Goal: Task Accomplishment & Management: Complete application form

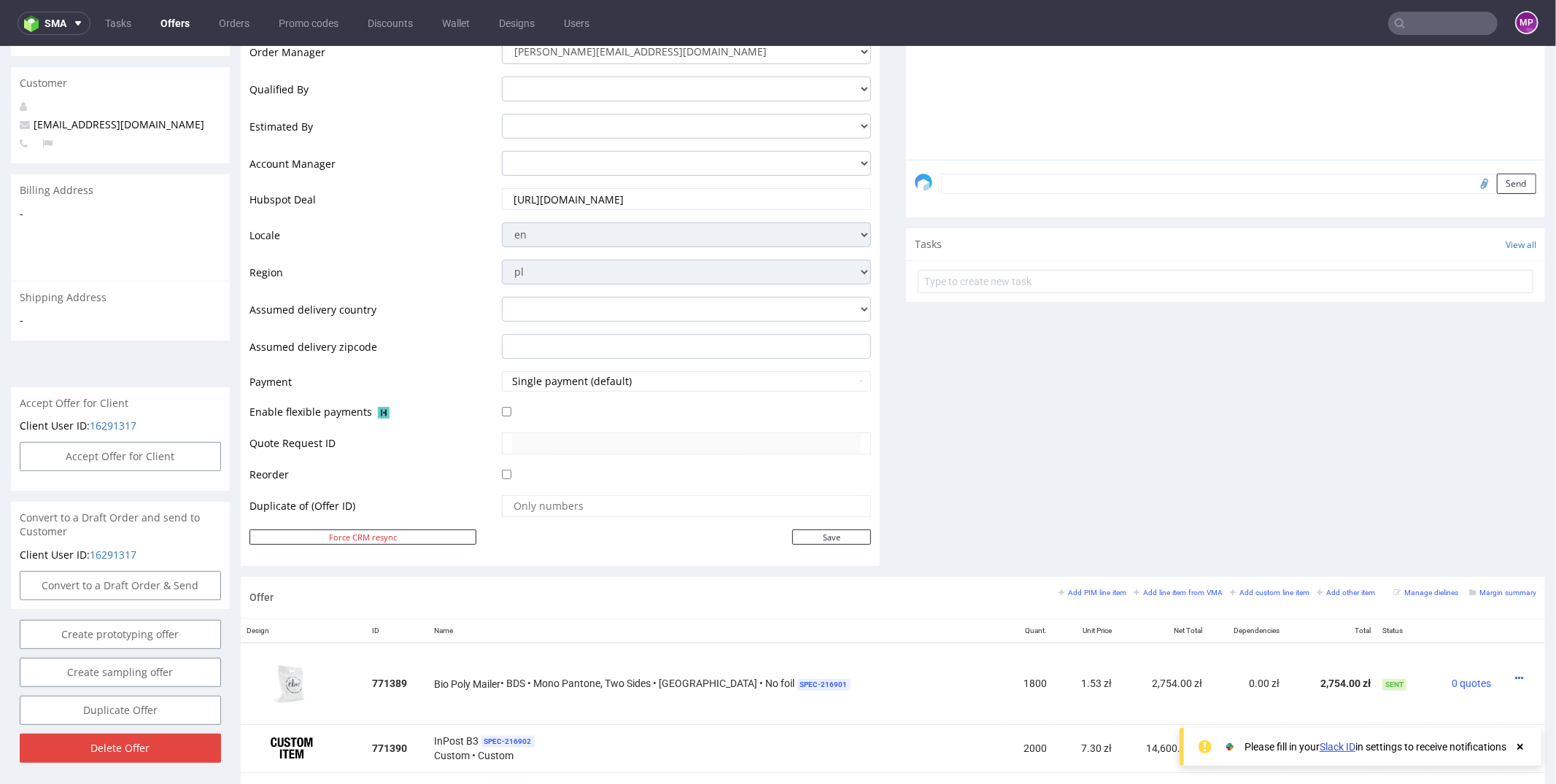
scroll to position [355, 0]
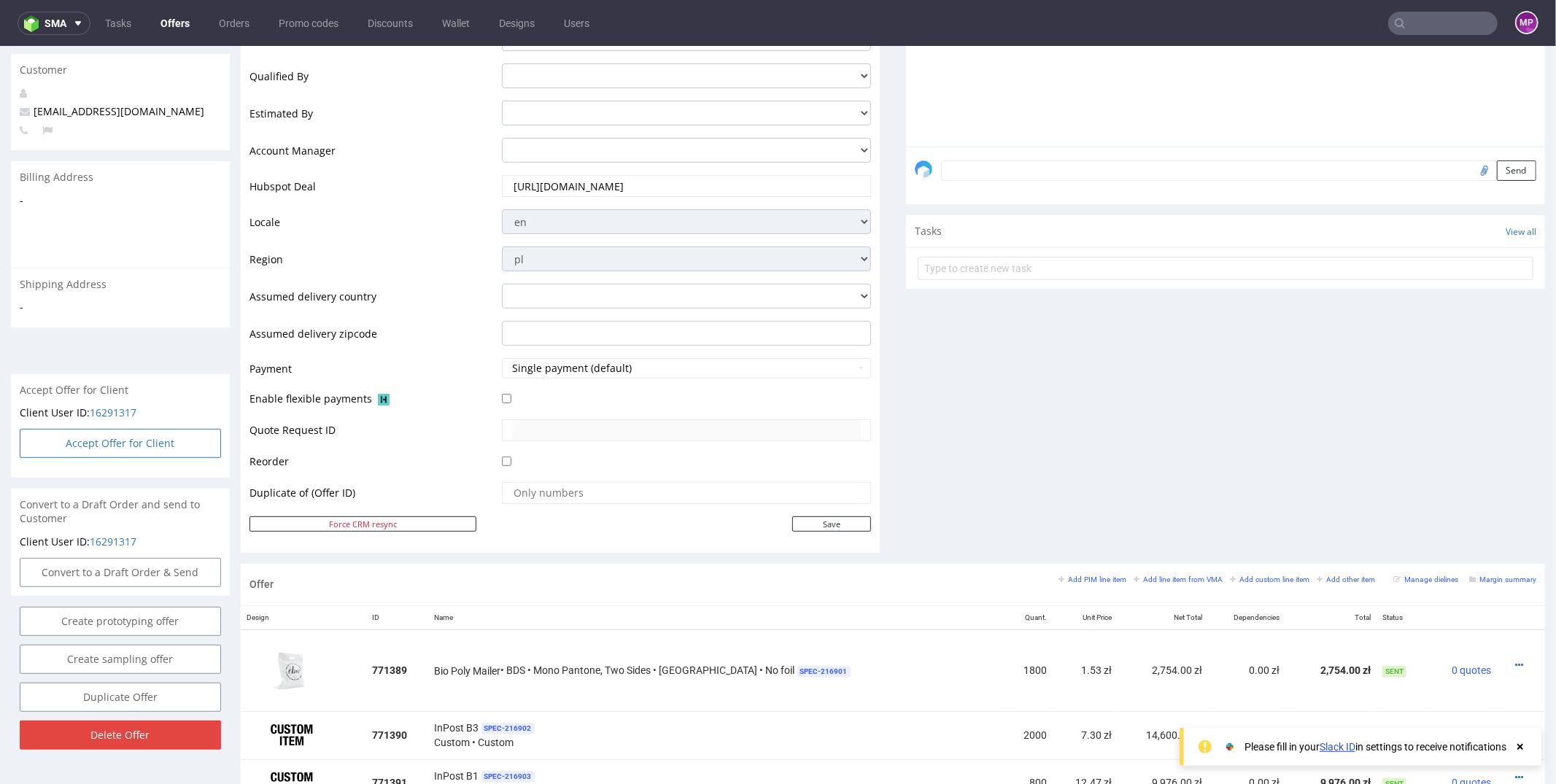
click at [140, 432] on button "Accept Offer for Client" at bounding box center [120, 443] width 201 height 29
select select "179"
select select "2526"
select select "b2b"
select select "179"
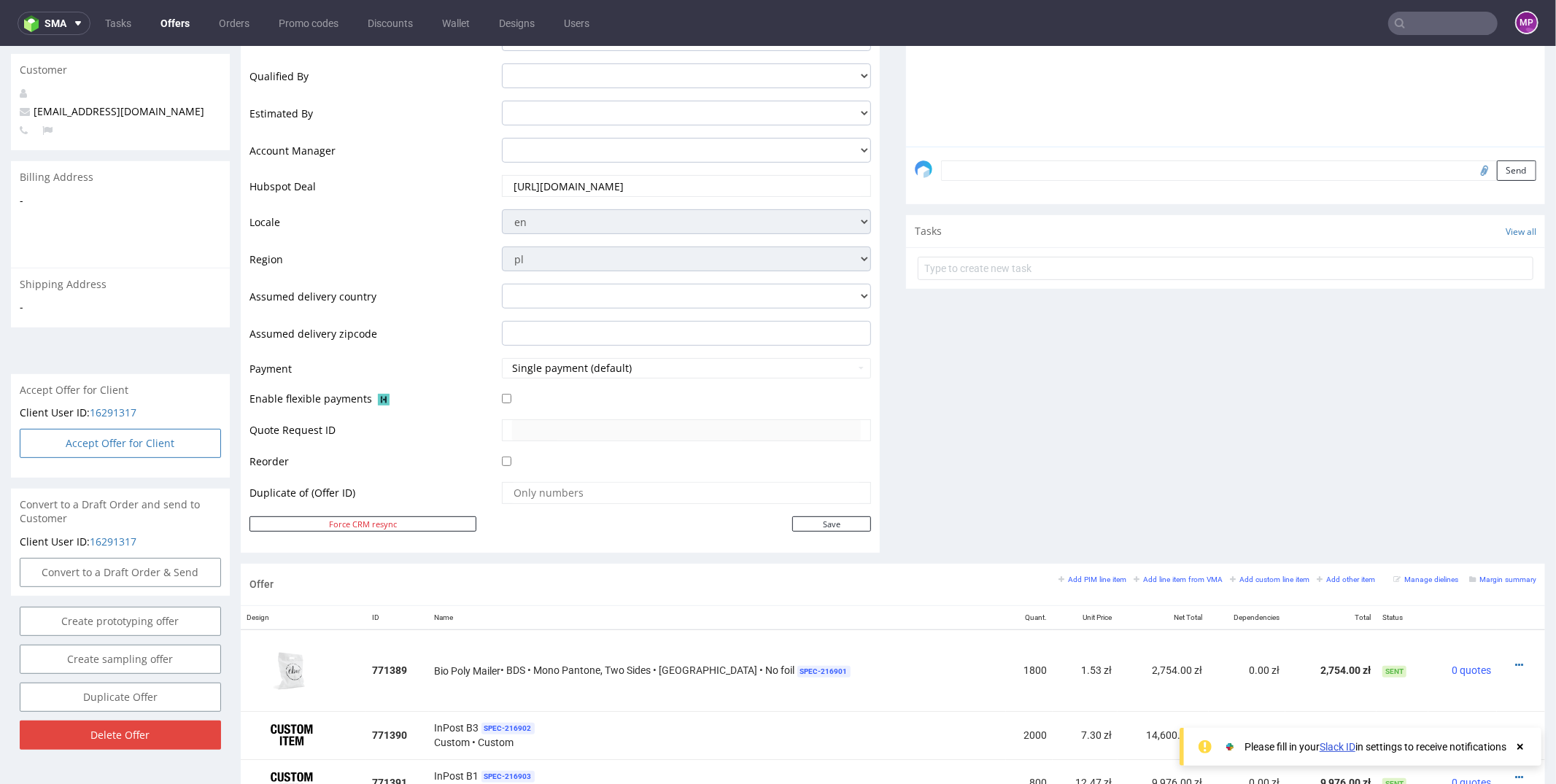
select select "2524"
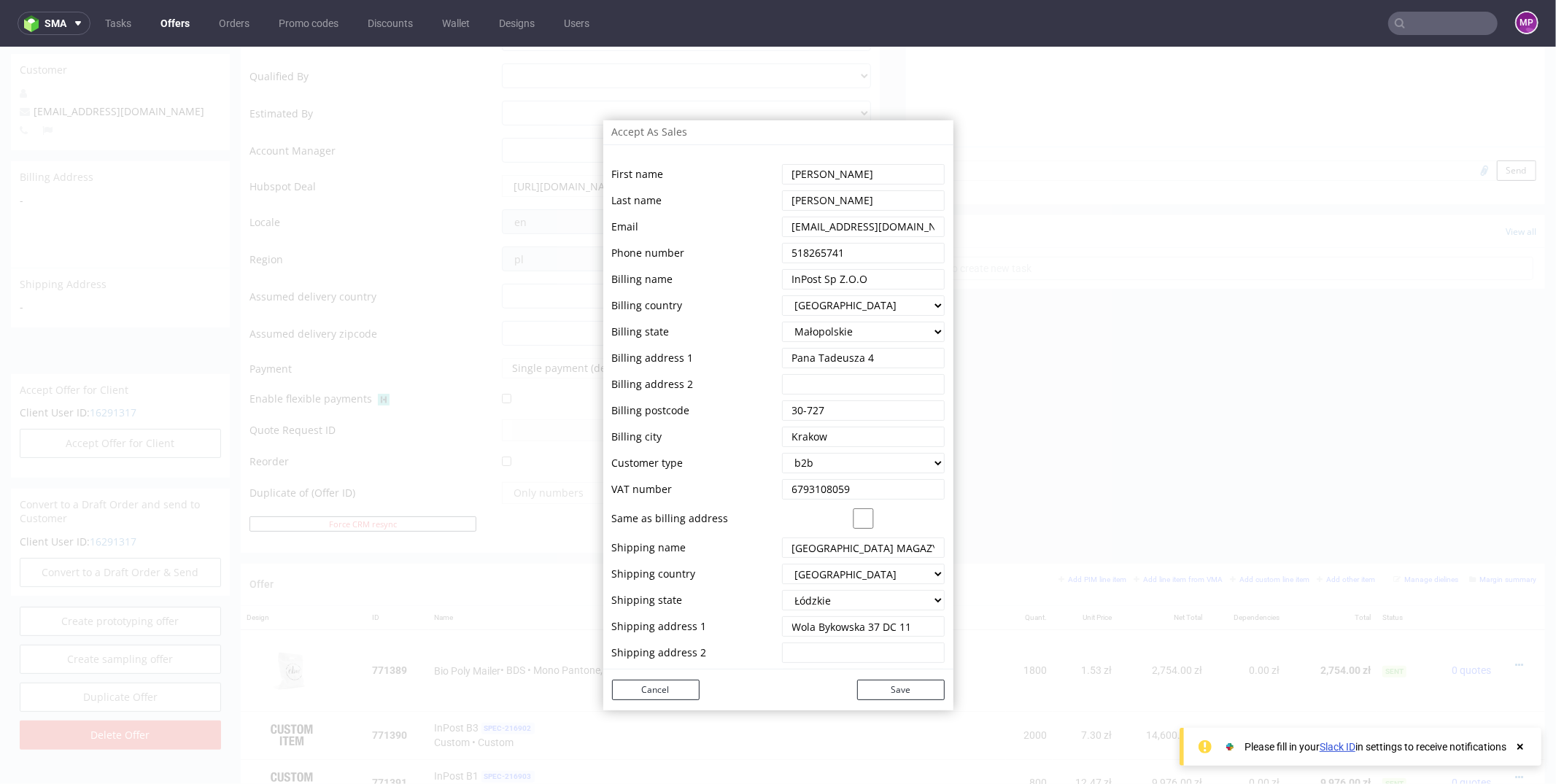
scroll to position [50, 0]
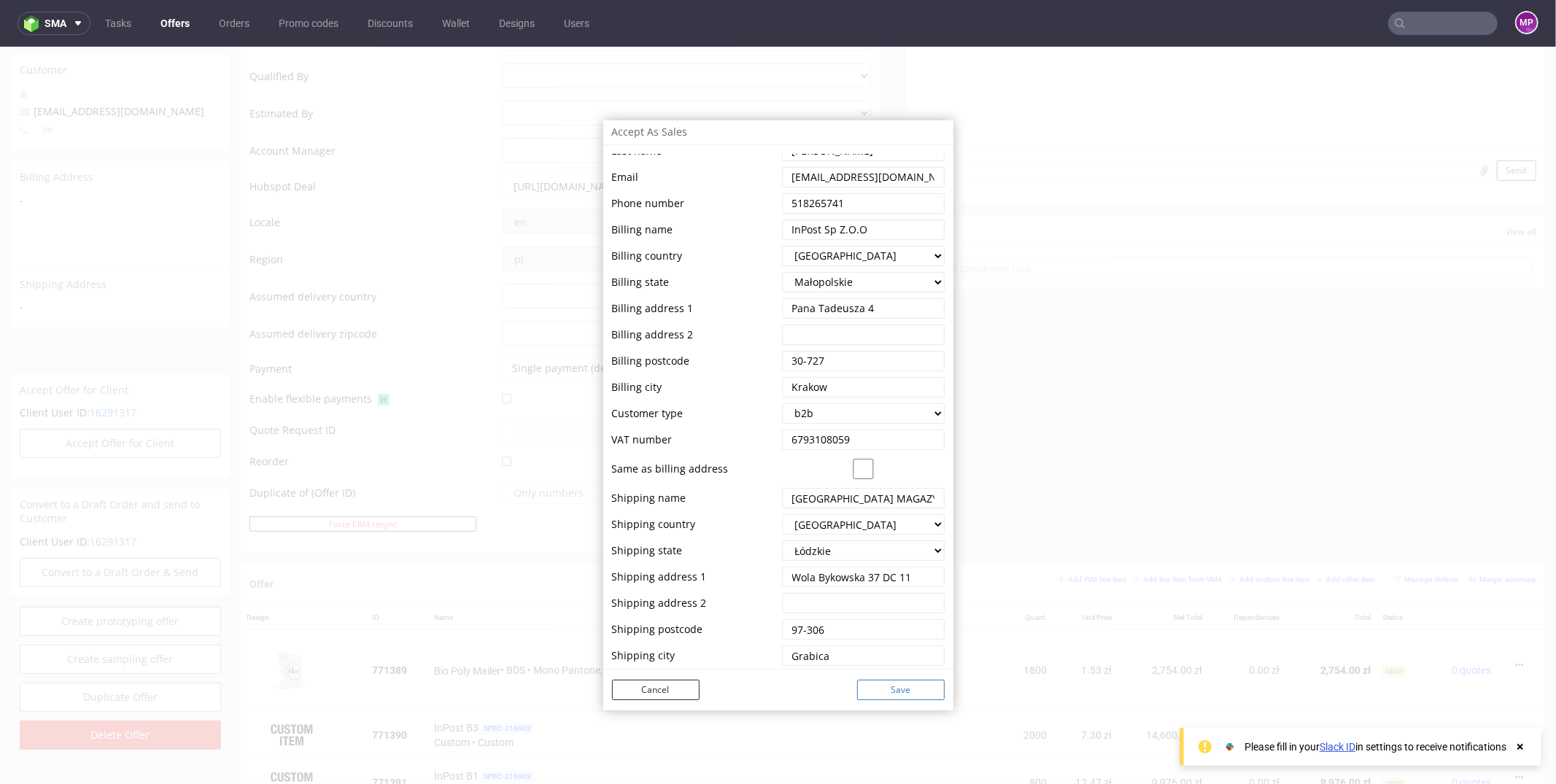
click at [898, 693] on button "Save" at bounding box center [900, 689] width 87 height 20
select select "179"
select select "2526"
select select "b2b"
select select "179"
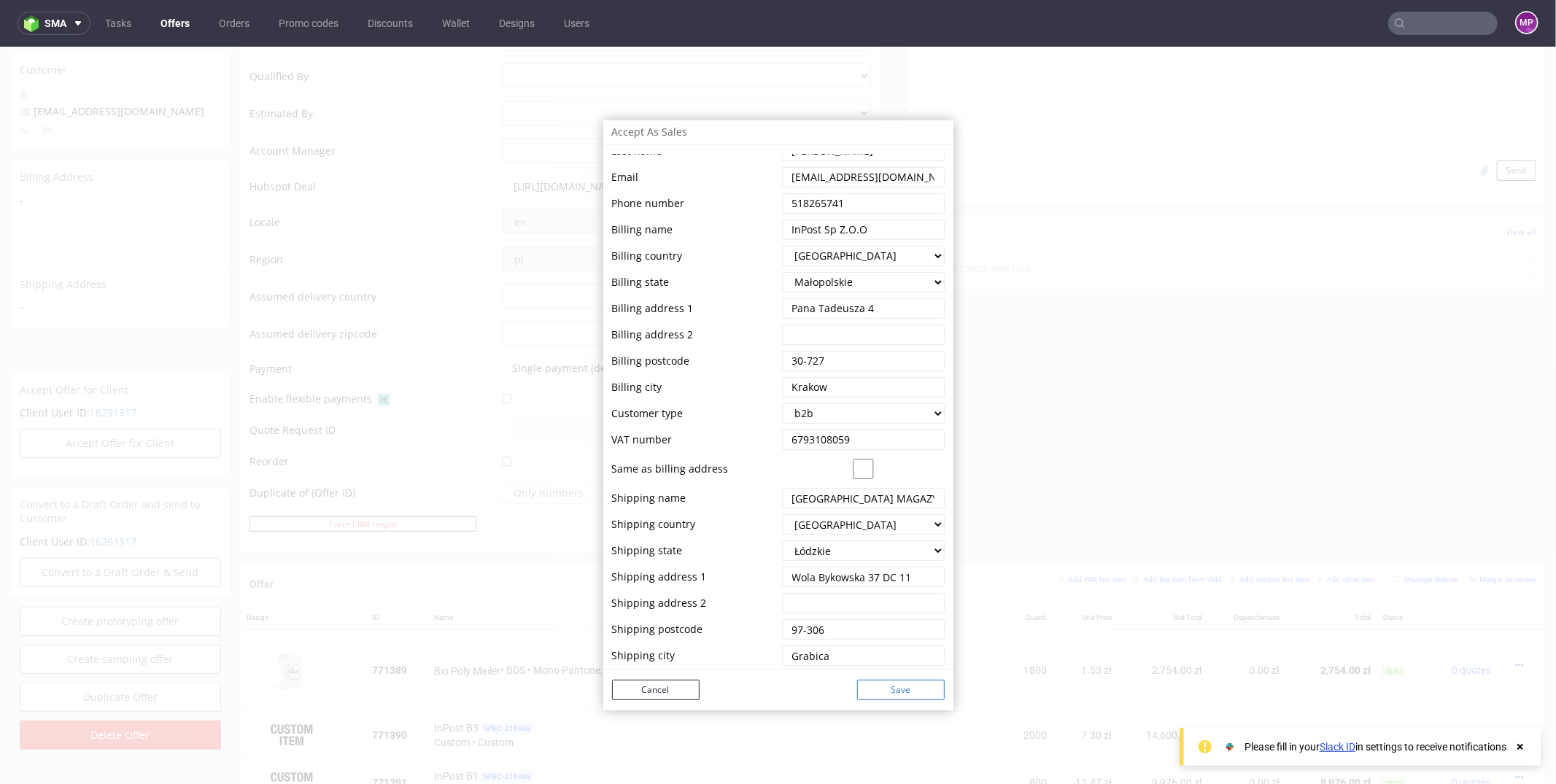
select select "2524"
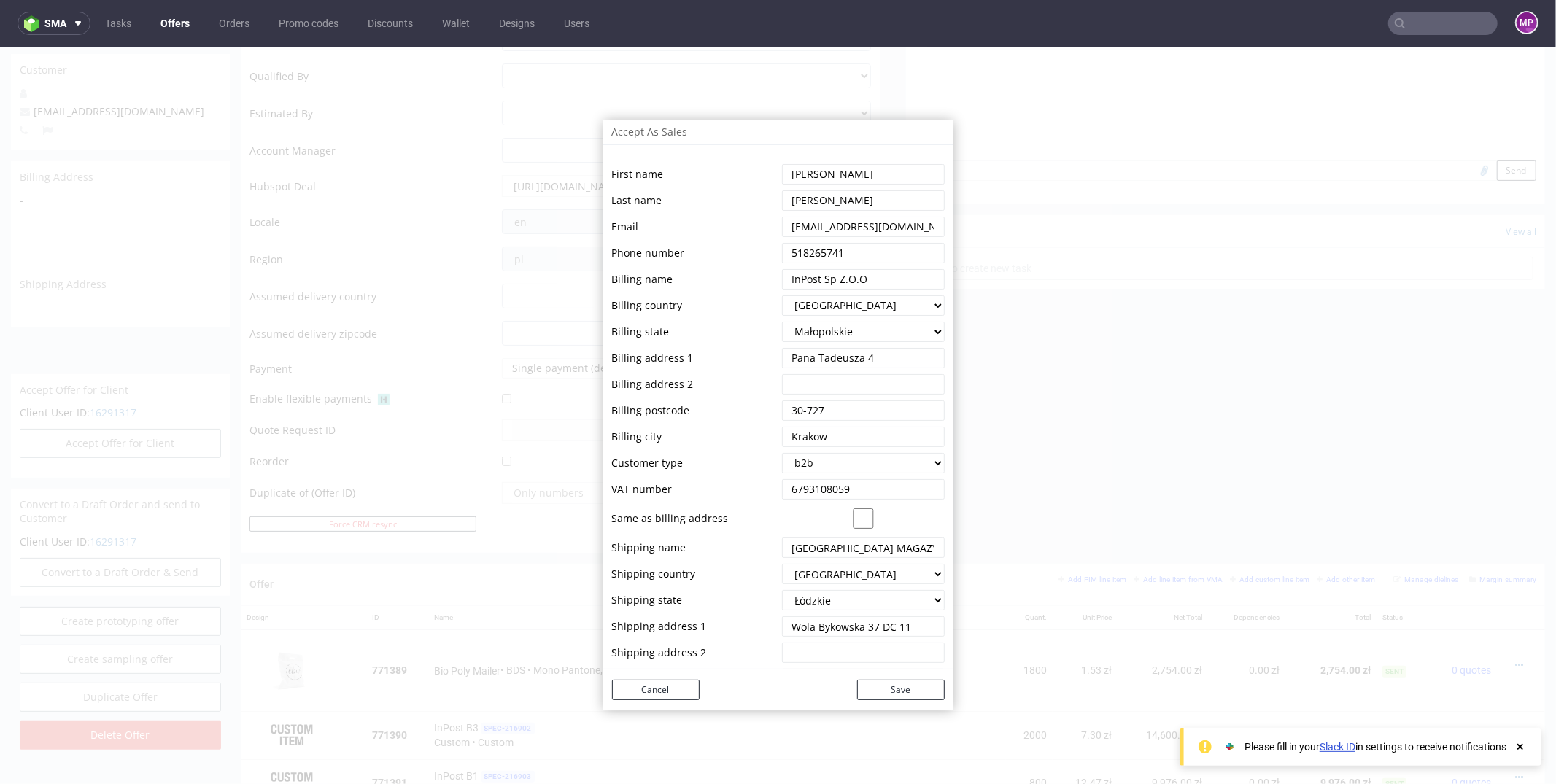
click at [996, 300] on div "Accept As Sales First name Last name Email Phone number Billing name Billing co…" at bounding box center [778, 414] width 1556 height 737
click at [677, 693] on button "Cancel" at bounding box center [656, 689] width 87 height 20
